Goal: Answer question/provide support: Share knowledge or assist other users

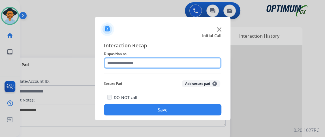
click at [156, 64] on input "text" at bounding box center [162, 62] width 117 height 11
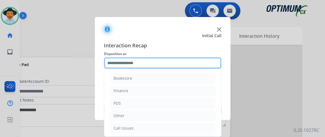
scroll to position [37, 0]
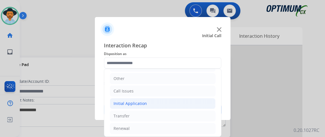
click at [187, 100] on li "Initial Application" at bounding box center [162, 103] width 105 height 11
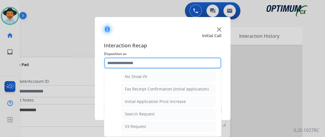
scroll to position [307, 0]
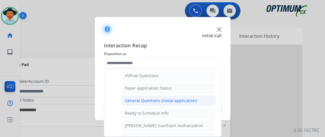
click at [196, 95] on li "General Questions (Initial application)" at bounding box center [168, 100] width 94 height 11
type input "**********"
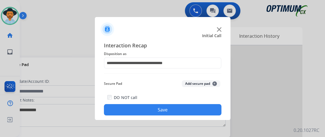
click at [196, 107] on button "Save" at bounding box center [162, 109] width 117 height 11
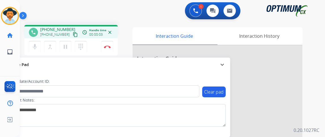
click at [73, 35] on mat-icon "content_copy" at bounding box center [75, 34] width 5 height 5
click at [28, 46] on div "mic Mute merge_type Bridge pause Hold dialpad Dialpad Disconnect" at bounding box center [70, 46] width 93 height 17
click at [33, 48] on mat-icon "mic" at bounding box center [34, 46] width 7 height 7
click at [33, 49] on mat-icon "mic_off" at bounding box center [34, 46] width 7 height 7
click at [109, 45] on img at bounding box center [107, 46] width 7 height 3
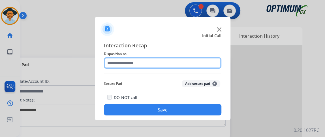
click at [128, 68] on input "text" at bounding box center [162, 62] width 117 height 11
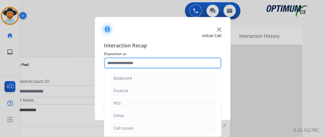
scroll to position [37, 0]
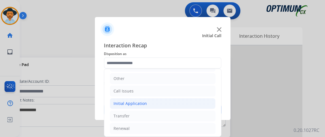
click at [174, 101] on li "Initial Application" at bounding box center [162, 103] width 105 height 11
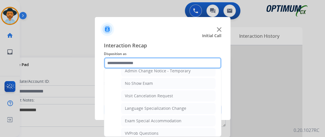
scroll to position [315, 0]
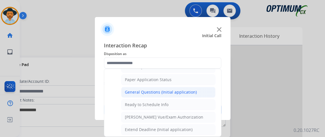
click at [196, 91] on li "General Questions (Initial application)" at bounding box center [168, 92] width 94 height 11
type input "**********"
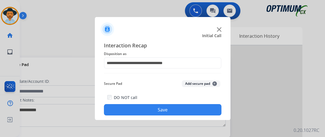
click at [196, 109] on button "Save" at bounding box center [162, 109] width 117 height 11
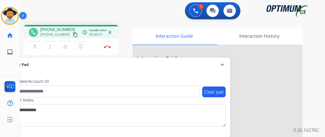
click at [73, 35] on mat-icon "content_copy" at bounding box center [75, 34] width 5 height 5
click at [109, 46] on img at bounding box center [107, 46] width 7 height 3
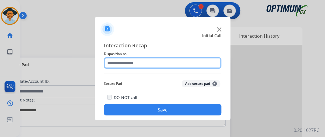
click at [178, 64] on input "text" at bounding box center [162, 62] width 117 height 11
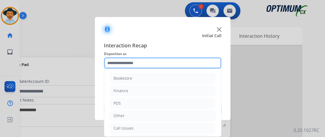
scroll to position [37, 0]
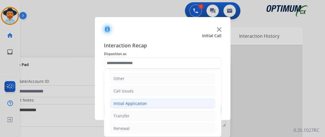
click at [185, 106] on li "Initial Application" at bounding box center [162, 103] width 105 height 11
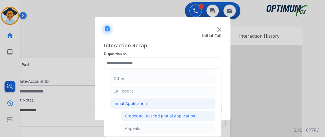
click at [185, 114] on div "Credential Resend (Initial application)" at bounding box center [161, 116] width 72 height 6
type input "**********"
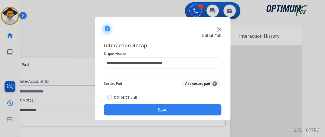
click at [183, 109] on button "Save" at bounding box center [162, 109] width 117 height 11
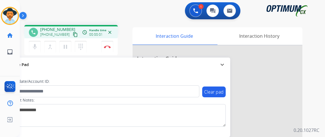
click at [73, 34] on mat-icon "content_copy" at bounding box center [75, 34] width 5 height 5
click at [37, 45] on mat-icon "mic" at bounding box center [34, 46] width 7 height 7
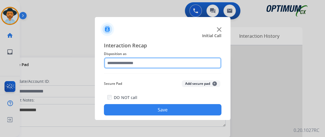
click at [144, 62] on input "text" at bounding box center [162, 62] width 117 height 11
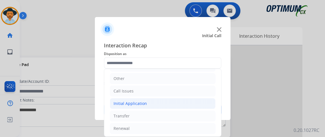
click at [183, 98] on li "Initial Application" at bounding box center [162, 103] width 105 height 11
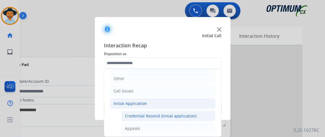
click at [182, 111] on li "Credential Resend (Initial application)" at bounding box center [168, 115] width 94 height 11
type input "**********"
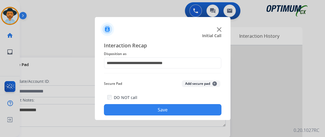
click at [182, 111] on button "Save" at bounding box center [162, 109] width 117 height 11
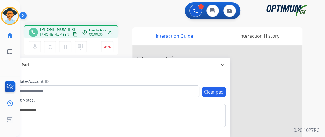
click at [73, 32] on mat-icon "content_copy" at bounding box center [75, 34] width 5 height 5
click at [73, 33] on mat-icon "content_copy" at bounding box center [75, 34] width 5 height 5
click at [107, 48] on img at bounding box center [107, 46] width 7 height 3
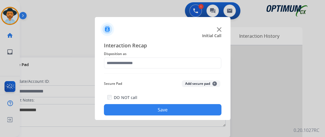
click at [201, 68] on div at bounding box center [162, 62] width 117 height 11
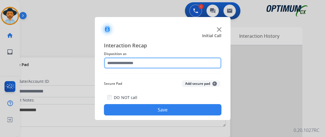
click at [199, 63] on input "text" at bounding box center [162, 62] width 117 height 11
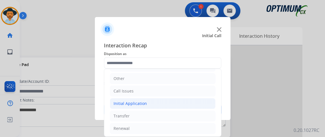
click at [178, 104] on li "Initial Application" at bounding box center [162, 103] width 105 height 11
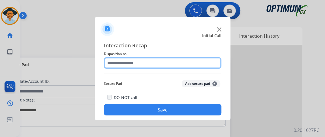
click at [176, 67] on input "text" at bounding box center [162, 62] width 117 height 11
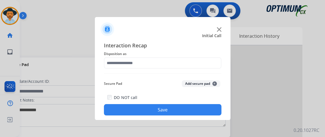
click at [221, 76] on div "Interaction Recap Disposition as Secure Pad Add secure pad + DO NOT call Save" at bounding box center [162, 78] width 135 height 83
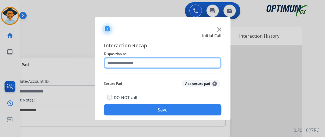
click at [209, 59] on input "text" at bounding box center [162, 62] width 117 height 11
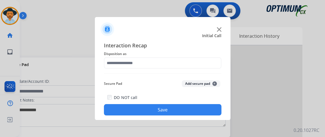
click at [217, 71] on div "Interaction Recap Disposition as Secure Pad Add secure pad + DO NOT call Save" at bounding box center [162, 78] width 117 height 74
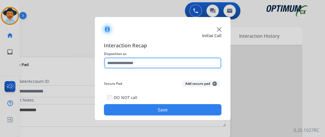
click at [210, 63] on input "text" at bounding box center [162, 62] width 117 height 11
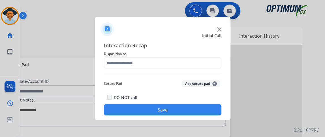
click at [174, 81] on div "Secure Pad Add secure pad +" at bounding box center [162, 83] width 117 height 11
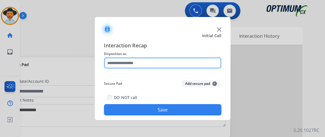
click at [163, 62] on input "text" at bounding box center [162, 62] width 117 height 11
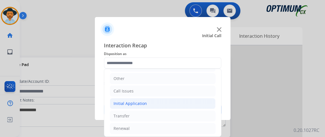
click at [180, 102] on li "Initial Application" at bounding box center [162, 103] width 105 height 11
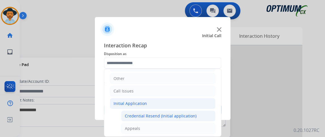
click at [178, 110] on li "Credential Resend (Initial application)" at bounding box center [168, 115] width 94 height 11
type input "**********"
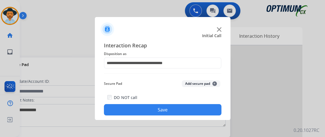
click at [178, 110] on button "Save" at bounding box center [162, 109] width 117 height 11
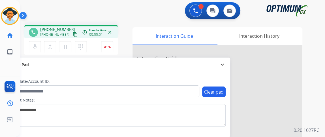
click at [73, 35] on mat-icon "content_copy" at bounding box center [75, 34] width 5 height 5
click at [73, 33] on mat-icon "content_copy" at bounding box center [75, 34] width 5 height 5
click at [37, 44] on mat-icon "mic" at bounding box center [34, 46] width 7 height 7
click at [37, 44] on mat-icon "mic_off" at bounding box center [34, 46] width 7 height 7
click at [107, 48] on button "Disconnect" at bounding box center [107, 47] width 12 height 12
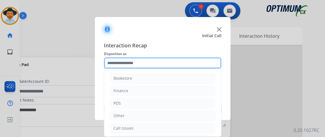
click at [147, 63] on input "text" at bounding box center [162, 62] width 117 height 11
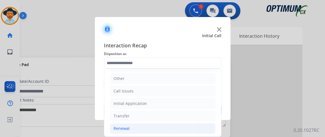
click at [172, 127] on li "Renewal" at bounding box center [162, 128] width 105 height 11
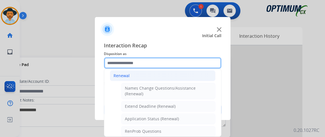
scroll to position [118, 0]
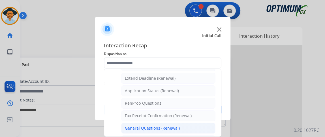
click at [189, 122] on li "General Questions (Renewal)" at bounding box center [168, 127] width 94 height 11
click at [189, 121] on div at bounding box center [162, 68] width 325 height 137
type input "**********"
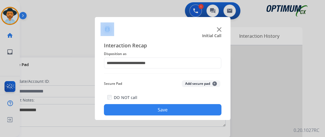
click at [186, 117] on div "**********" at bounding box center [162, 78] width 135 height 83
click at [183, 111] on button "Save" at bounding box center [162, 109] width 117 height 11
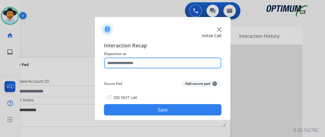
click at [197, 59] on input "text" at bounding box center [162, 62] width 117 height 11
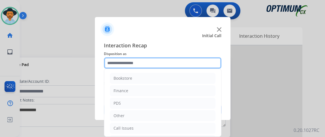
scroll to position [37, 0]
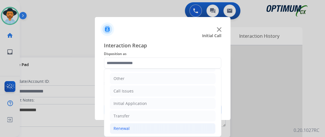
click at [182, 124] on li "Renewal" at bounding box center [162, 128] width 105 height 11
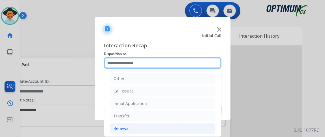
scroll to position [122, 0]
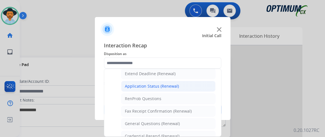
click at [198, 87] on li "Application Status (Renewal)" at bounding box center [168, 86] width 94 height 11
type input "**********"
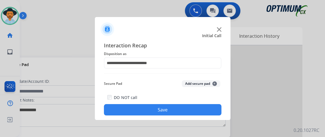
click at [197, 104] on button "Save" at bounding box center [162, 109] width 117 height 11
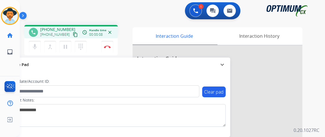
click at [73, 35] on mat-icon "content_copy" at bounding box center [75, 34] width 5 height 5
click at [38, 44] on mat-icon "mic" at bounding box center [34, 46] width 7 height 7
click at [34, 43] on mat-icon "mic_off" at bounding box center [34, 46] width 7 height 7
click at [38, 44] on mat-icon "mic" at bounding box center [34, 46] width 7 height 7
click at [39, 48] on button "mic_off Mute" at bounding box center [35, 47] width 12 height 12
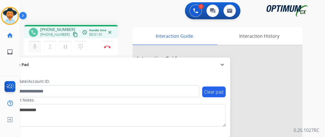
click at [31, 47] on mat-icon "mic" at bounding box center [34, 46] width 7 height 7
click at [38, 49] on mat-icon "mic_off" at bounding box center [34, 46] width 7 height 7
click at [36, 48] on mat-icon "mic" at bounding box center [34, 46] width 7 height 7
click at [36, 48] on mat-icon "mic_off" at bounding box center [34, 46] width 7 height 7
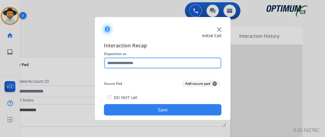
click at [131, 59] on input "text" at bounding box center [162, 62] width 117 height 11
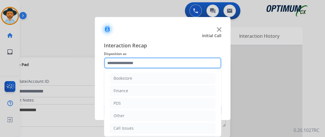
scroll to position [37, 0]
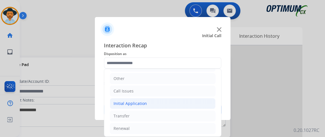
click at [191, 105] on li "Initial Application" at bounding box center [162, 103] width 105 height 11
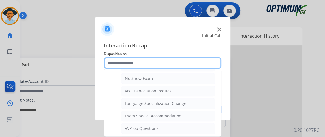
scroll to position [275, 0]
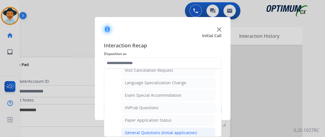
click at [200, 127] on li "General Questions (Initial application)" at bounding box center [168, 132] width 94 height 11
type input "**********"
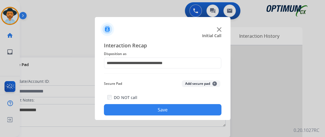
click at [196, 105] on button "Save" at bounding box center [162, 109] width 117 height 11
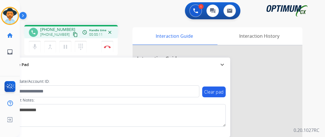
click at [73, 36] on mat-icon "content_copy" at bounding box center [75, 34] width 5 height 5
click at [38, 47] on mat-icon "mic" at bounding box center [34, 46] width 7 height 7
click at [35, 51] on button "mic_off Mute" at bounding box center [35, 47] width 12 height 12
click at [36, 45] on mat-icon "mic" at bounding box center [34, 46] width 7 height 7
click at [32, 44] on mat-icon "mic_off" at bounding box center [34, 46] width 7 height 7
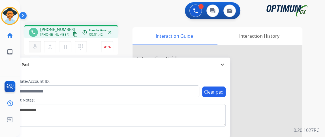
click at [35, 47] on mat-icon "mic" at bounding box center [34, 46] width 7 height 7
click at [36, 45] on mat-icon "mic_off" at bounding box center [34, 46] width 7 height 7
click at [31, 51] on button "mic Mute" at bounding box center [35, 47] width 12 height 12
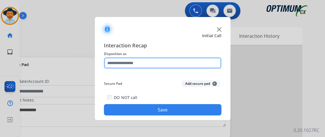
click at [119, 59] on input "text" at bounding box center [162, 62] width 117 height 11
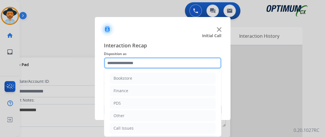
scroll to position [37, 0]
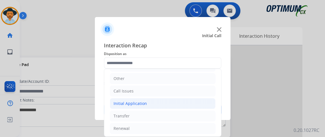
click at [182, 99] on li "Initial Application" at bounding box center [162, 103] width 105 height 11
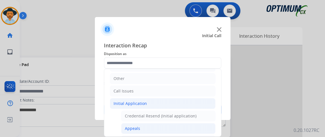
click at [172, 124] on li "Appeals" at bounding box center [168, 128] width 94 height 11
type input "*******"
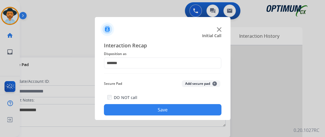
click at [169, 112] on button "Save" at bounding box center [162, 109] width 117 height 11
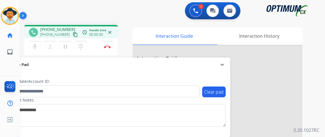
click at [73, 32] on mat-icon "content_copy" at bounding box center [75, 34] width 5 height 5
click at [107, 48] on button "Disconnect" at bounding box center [107, 47] width 12 height 12
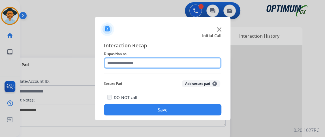
click at [181, 58] on input "text" at bounding box center [162, 62] width 117 height 11
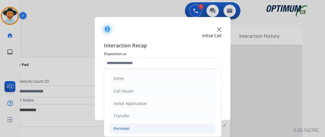
click at [191, 124] on li "Renewal" at bounding box center [162, 128] width 105 height 11
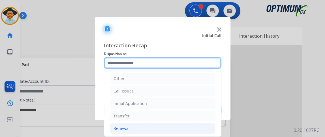
scroll to position [132, 0]
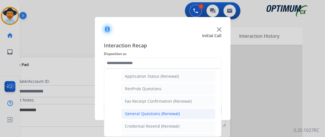
click at [199, 110] on li "General Questions (Renewal)" at bounding box center [168, 113] width 94 height 11
type input "**********"
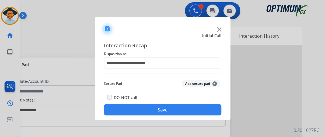
click at [198, 110] on button "Save" at bounding box center [162, 109] width 117 height 11
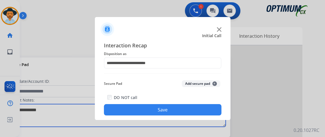
click at [200, 109] on textarea at bounding box center [116, 115] width 218 height 23
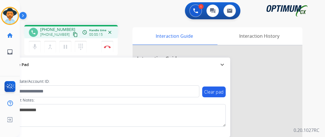
click at [73, 35] on mat-icon "content_copy" at bounding box center [75, 34] width 5 height 5
click at [33, 48] on mat-icon "mic" at bounding box center [34, 46] width 7 height 7
click at [33, 48] on mat-icon "mic_off" at bounding box center [34, 46] width 7 height 7
click at [35, 48] on mat-icon "mic" at bounding box center [34, 46] width 7 height 7
click at [36, 49] on mat-icon "mic_off" at bounding box center [34, 46] width 7 height 7
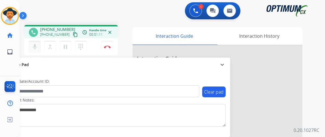
click at [36, 46] on mat-icon "mic" at bounding box center [34, 46] width 7 height 7
click at [36, 46] on mat-icon "mic_off" at bounding box center [34, 46] width 7 height 7
click at [38, 45] on mat-icon "mic" at bounding box center [34, 46] width 7 height 7
click at [103, 49] on button "Disconnect" at bounding box center [107, 47] width 12 height 12
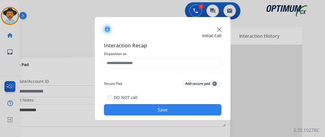
click at [163, 69] on div "Interaction Recap Disposition as Secure Pad Add secure pad + DO NOT call Save" at bounding box center [162, 78] width 117 height 74
click at [163, 70] on div "Interaction Recap Disposition as Secure Pad Add secure pad + DO NOT call Save" at bounding box center [162, 78] width 117 height 74
click at [163, 69] on div "Interaction Recap Disposition as Secure Pad Add secure pad + DO NOT call Save" at bounding box center [162, 78] width 117 height 74
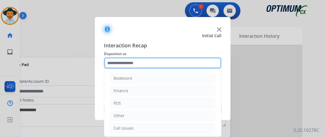
click at [167, 63] on input "text" at bounding box center [162, 62] width 117 height 11
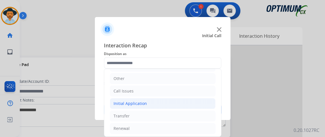
click at [184, 98] on li "Initial Application" at bounding box center [162, 103] width 105 height 11
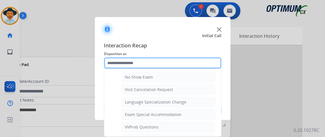
scroll to position [241, 0]
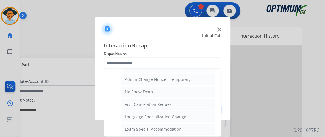
click at [192, 95] on ul "Credential Resend (Initial application) Appeals Stuck in Staff Review Paper Exa…" at bounding box center [162, 57] width 105 height 303
click at [192, 94] on ul "Credential Resend (Initial application) Appeals Stuck in Staff Review Paper Exa…" at bounding box center [162, 57] width 105 height 303
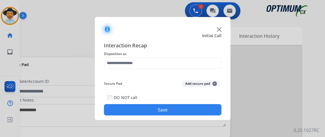
click at [188, 99] on div "DO NOT call Save" at bounding box center [162, 104] width 117 height 21
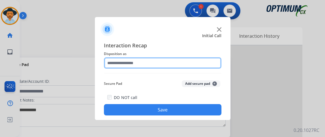
click at [160, 64] on input "text" at bounding box center [162, 62] width 117 height 11
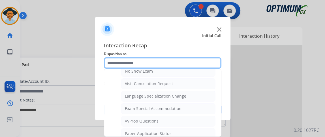
scroll to position [294, 0]
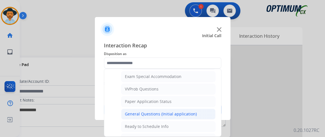
click at [206, 110] on li "General Questions (Initial application)" at bounding box center [168, 113] width 94 height 11
type input "**********"
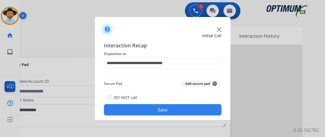
click at [206, 110] on button "Save" at bounding box center [162, 109] width 117 height 11
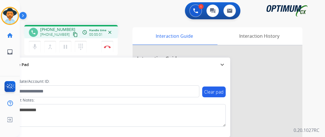
click at [73, 35] on mat-icon "content_copy" at bounding box center [75, 34] width 5 height 5
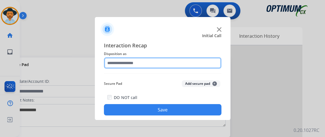
click at [155, 65] on input "text" at bounding box center [162, 62] width 117 height 11
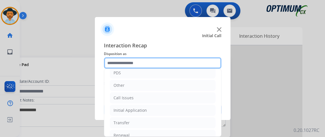
scroll to position [31, 0]
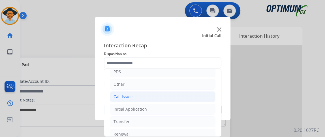
click at [200, 99] on li "Call Issues" at bounding box center [162, 96] width 105 height 11
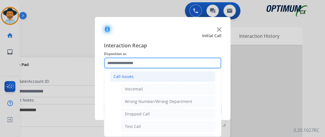
scroll to position [52, 0]
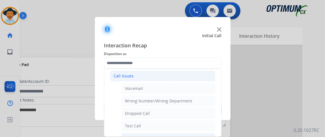
click at [185, 135] on li "Customer Not Responding" at bounding box center [168, 138] width 94 height 11
type input "**********"
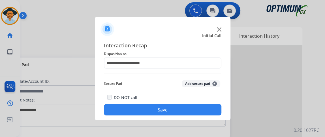
click at [186, 117] on div "**********" at bounding box center [162, 78] width 135 height 83
click at [188, 108] on button "Save" at bounding box center [162, 109] width 117 height 11
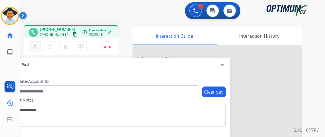
click at [37, 43] on mat-icon "mic" at bounding box center [34, 46] width 7 height 7
click at [73, 35] on mat-icon "content_copy" at bounding box center [75, 34] width 5 height 5
click at [32, 44] on mat-icon "mic_off" at bounding box center [34, 46] width 7 height 7
click at [72, 34] on button "content_copy" at bounding box center [75, 34] width 7 height 7
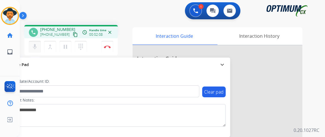
click at [35, 49] on mat-icon "mic" at bounding box center [34, 46] width 7 height 7
click at [35, 51] on button "mic_off Mute" at bounding box center [35, 47] width 12 height 12
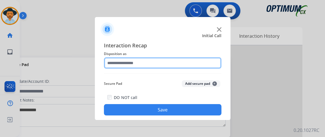
click at [143, 61] on input "text" at bounding box center [162, 62] width 117 height 11
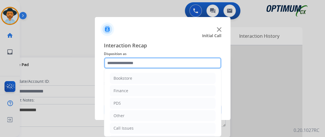
scroll to position [37, 0]
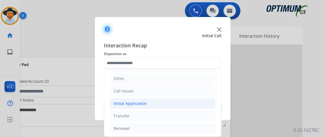
click at [179, 104] on li "Initial Application" at bounding box center [162, 103] width 105 height 11
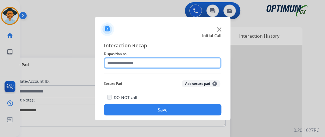
click at [170, 66] on input "text" at bounding box center [162, 62] width 117 height 11
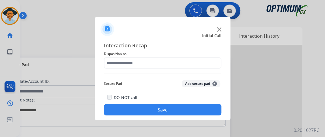
click at [223, 79] on div "Interaction Recap Disposition as Secure Pad Add secure pad + DO NOT call Save" at bounding box center [162, 78] width 135 height 83
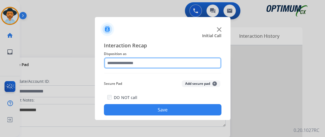
click at [206, 60] on input "text" at bounding box center [162, 62] width 117 height 11
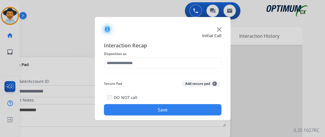
click at [216, 72] on div "Interaction Recap Disposition as Secure Pad Add secure pad + DO NOT call Save" at bounding box center [162, 78] width 117 height 74
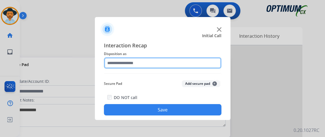
click at [214, 68] on input "text" at bounding box center [162, 62] width 117 height 11
click at [153, 65] on input "text" at bounding box center [162, 62] width 117 height 11
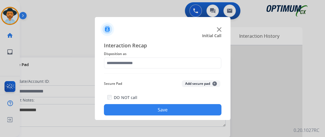
click at [161, 43] on span "Interaction Recap" at bounding box center [162, 45] width 117 height 9
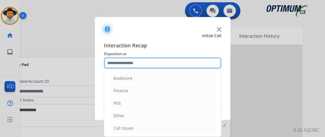
click at [154, 62] on input "text" at bounding box center [162, 62] width 117 height 11
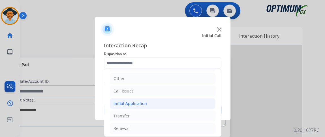
click at [161, 100] on li "Initial Application" at bounding box center [162, 103] width 105 height 11
click at [161, 113] on div "Credential Resend (Initial application)" at bounding box center [161, 116] width 72 height 6
click at [161, 112] on button "Save" at bounding box center [162, 109] width 117 height 11
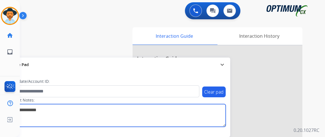
click at [161, 112] on textarea at bounding box center [116, 115] width 218 height 23
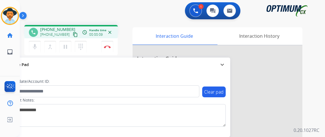
click at [73, 35] on mat-icon "content_copy" at bounding box center [75, 34] width 5 height 5
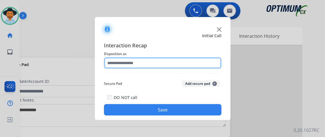
click at [149, 64] on input "text" at bounding box center [162, 62] width 117 height 11
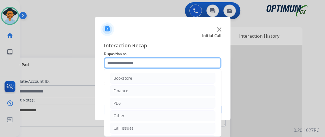
scroll to position [37, 0]
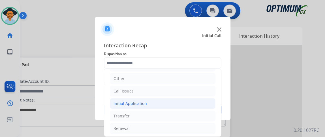
click at [191, 106] on li "Initial Application" at bounding box center [162, 103] width 105 height 11
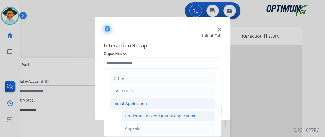
click at [190, 114] on div "Credential Resend (Initial application)" at bounding box center [161, 116] width 72 height 6
type input "**********"
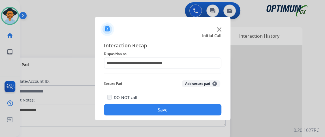
click at [190, 113] on button "Save" at bounding box center [162, 109] width 117 height 11
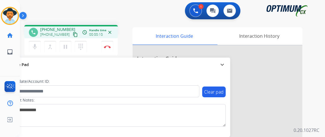
click at [73, 34] on mat-icon "content_copy" at bounding box center [75, 34] width 5 height 5
click at [105, 41] on button "Disconnect" at bounding box center [107, 47] width 12 height 12
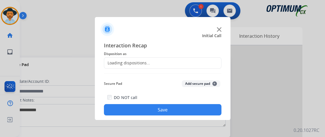
click at [156, 64] on div "Loading dispositions..." at bounding box center [162, 62] width 117 height 11
click at [155, 64] on div "Loading dispositions..." at bounding box center [162, 62] width 117 height 11
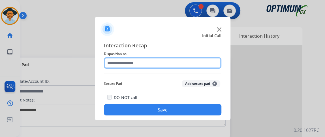
click at [155, 64] on input "text" at bounding box center [162, 62] width 117 height 11
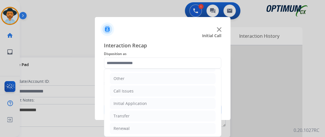
click at [193, 96] on ul "Bookstore Finance PDS Other Call Issues Initial Application Transfer Renewal" at bounding box center [162, 85] width 117 height 106
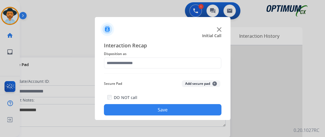
click at [191, 104] on button "Save" at bounding box center [162, 109] width 117 height 11
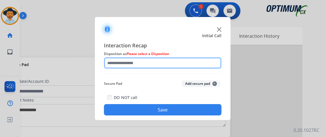
click at [181, 61] on input "text" at bounding box center [162, 62] width 117 height 11
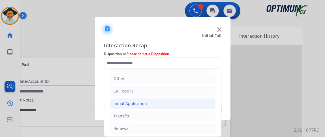
click at [190, 104] on li "Initial Application" at bounding box center [162, 103] width 105 height 11
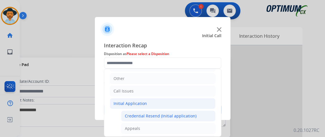
click at [188, 114] on div "Credential Resend (Initial application)" at bounding box center [161, 116] width 72 height 6
type input "**********"
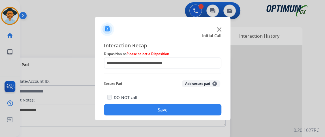
click at [188, 114] on button "Save" at bounding box center [162, 109] width 117 height 11
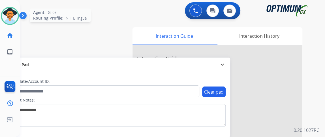
click at [18, 18] on div at bounding box center [10, 16] width 18 height 18
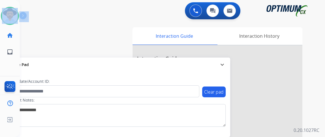
click at [26, 19] on img at bounding box center [24, 16] width 10 height 11
